Goal: Find contact information: Find contact information

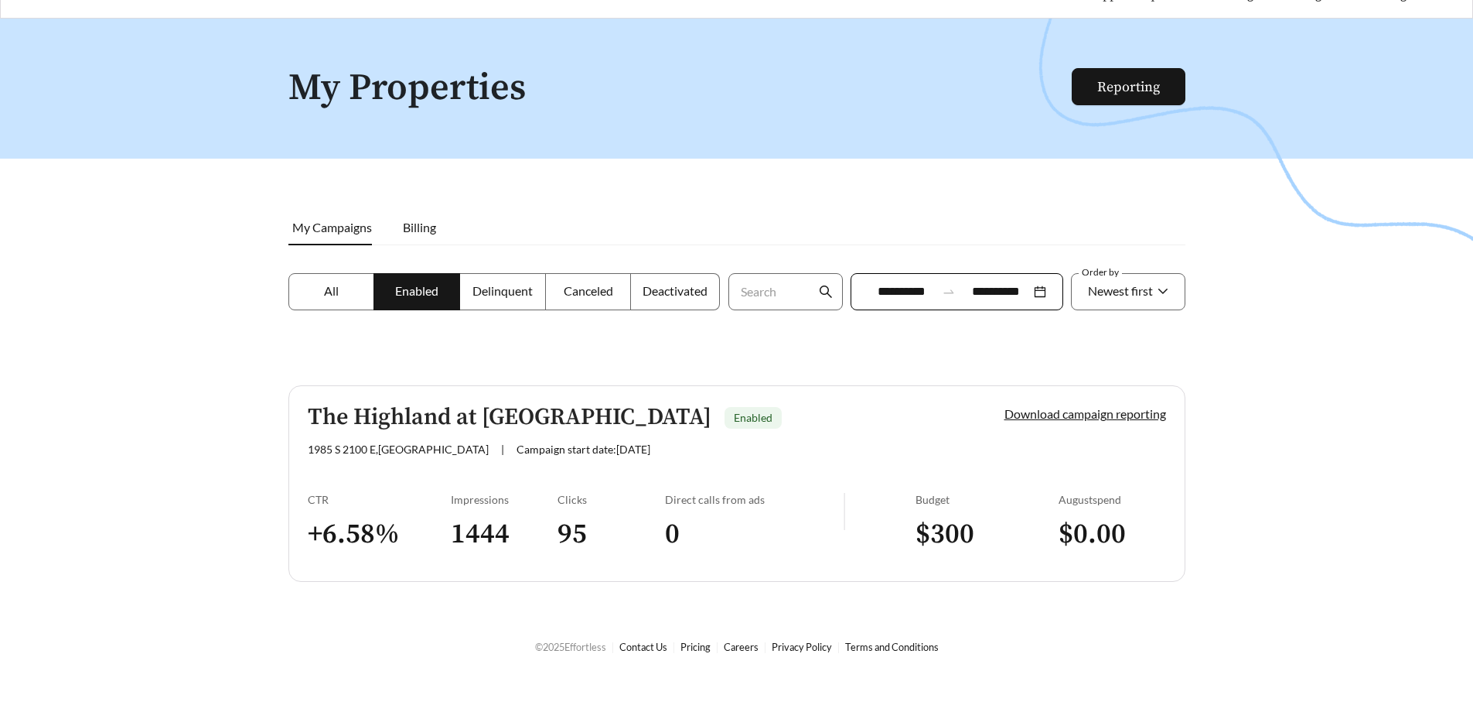
scroll to position [49, 0]
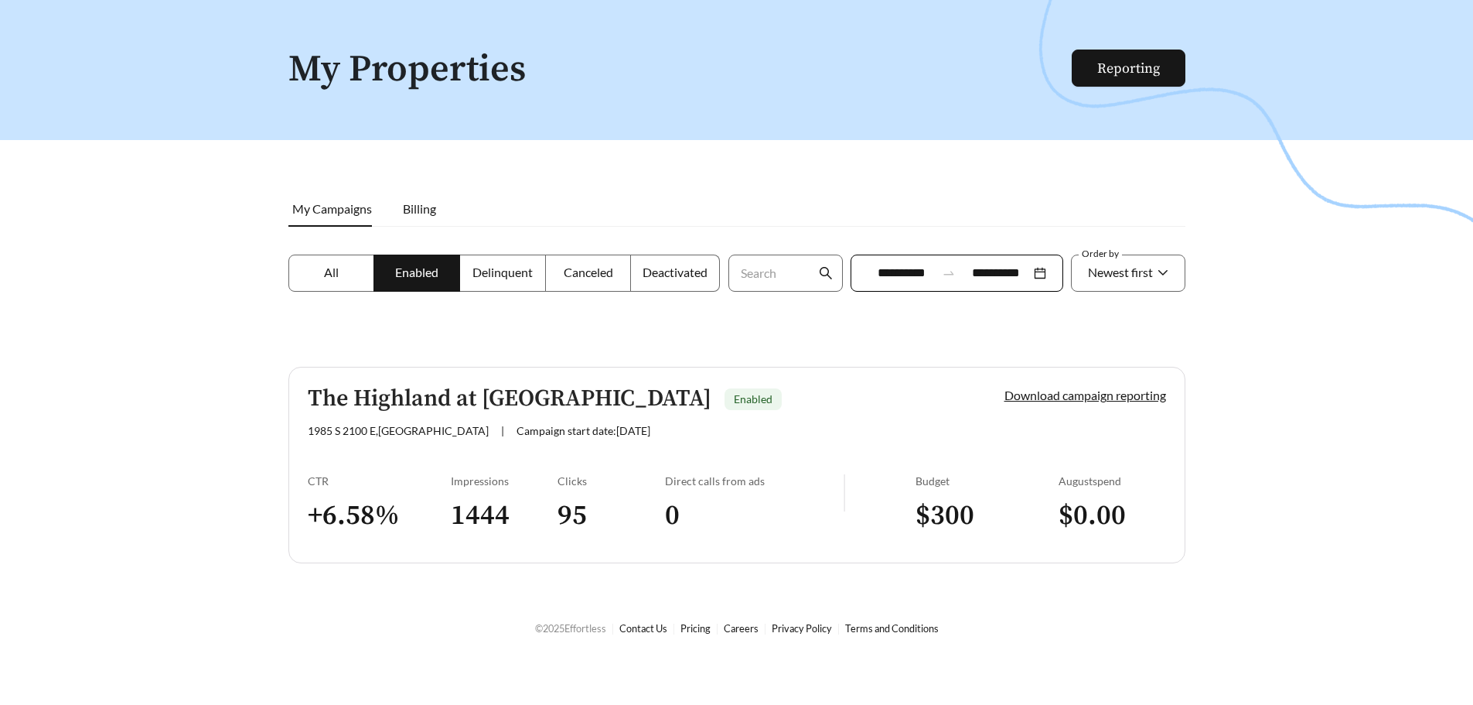
click at [520, 391] on h5 "The Highland at [GEOGRAPHIC_DATA]" at bounding box center [510, 399] width 404 height 26
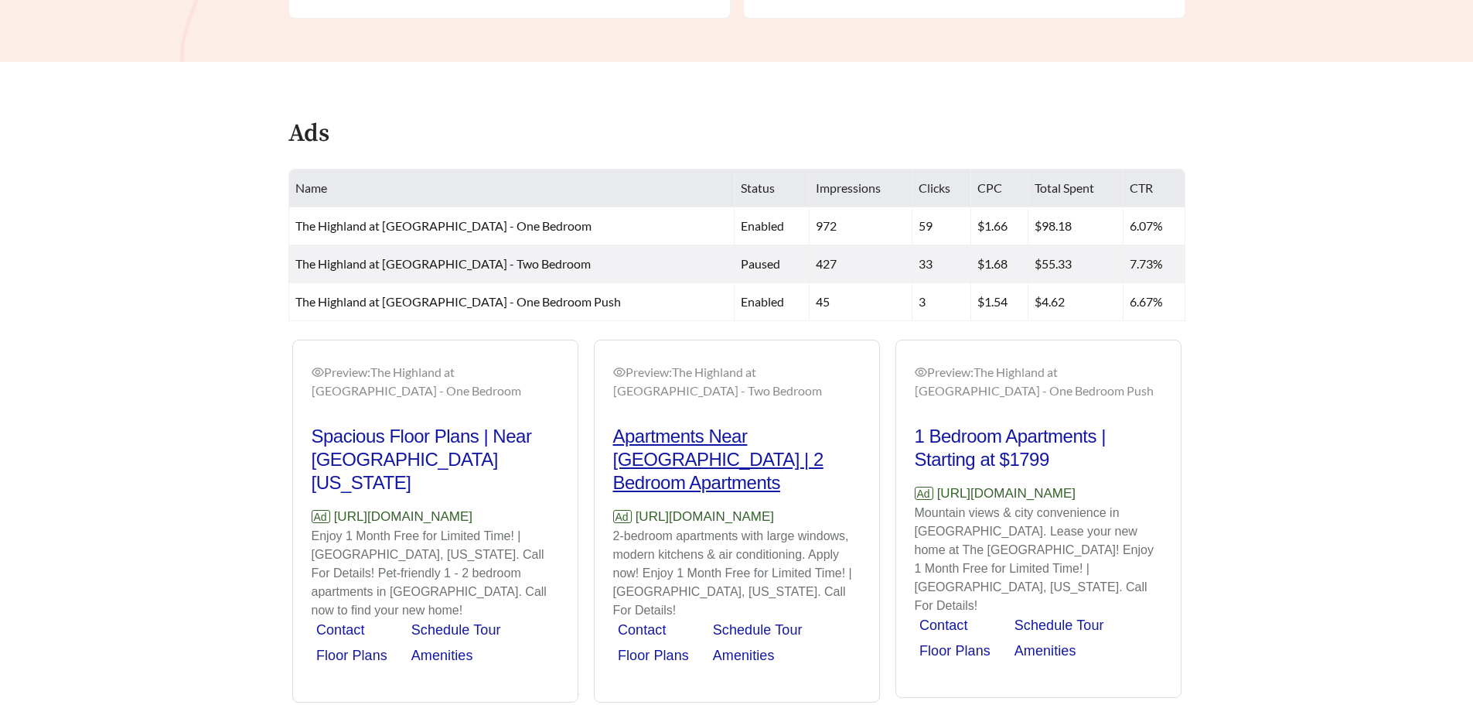
scroll to position [695, 0]
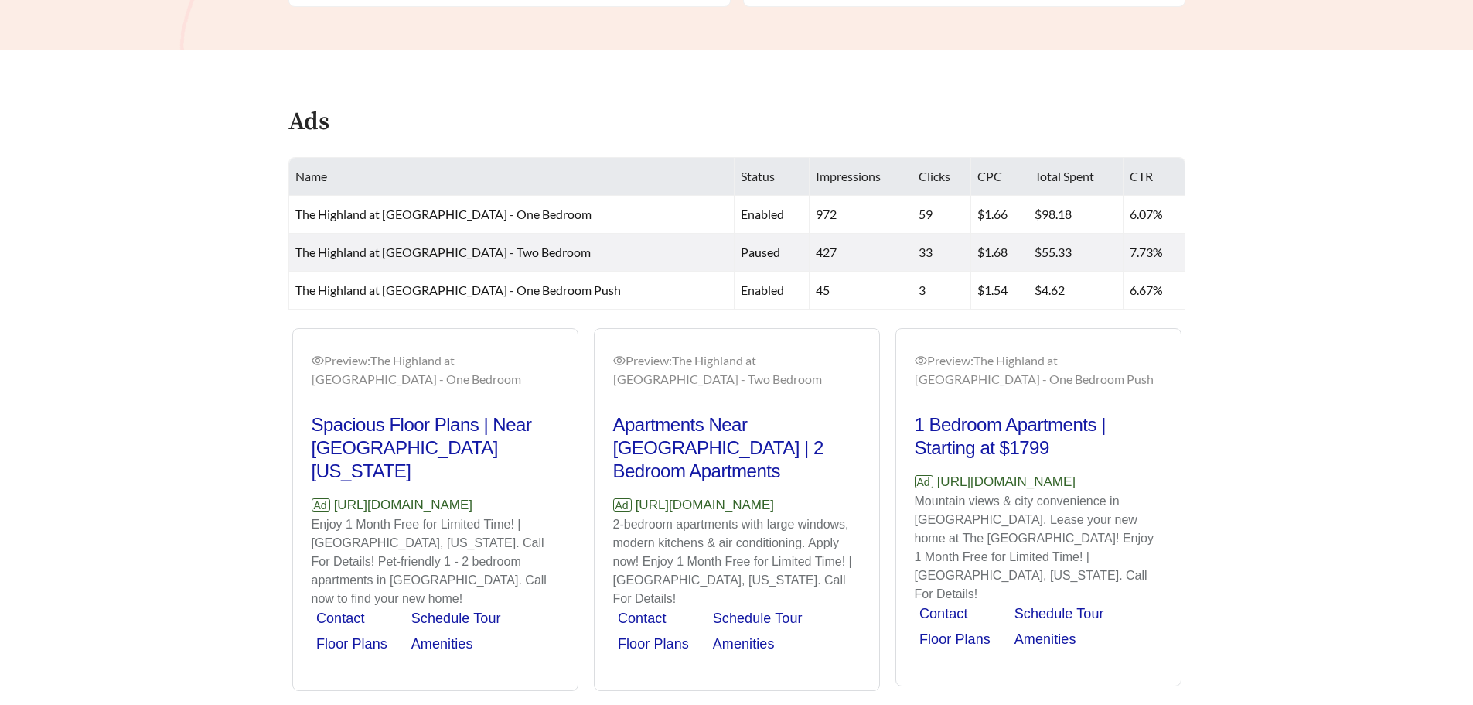
click at [345, 610] on link "Contact" at bounding box center [340, 617] width 49 height 15
